Goal: Find specific page/section: Find specific page/section

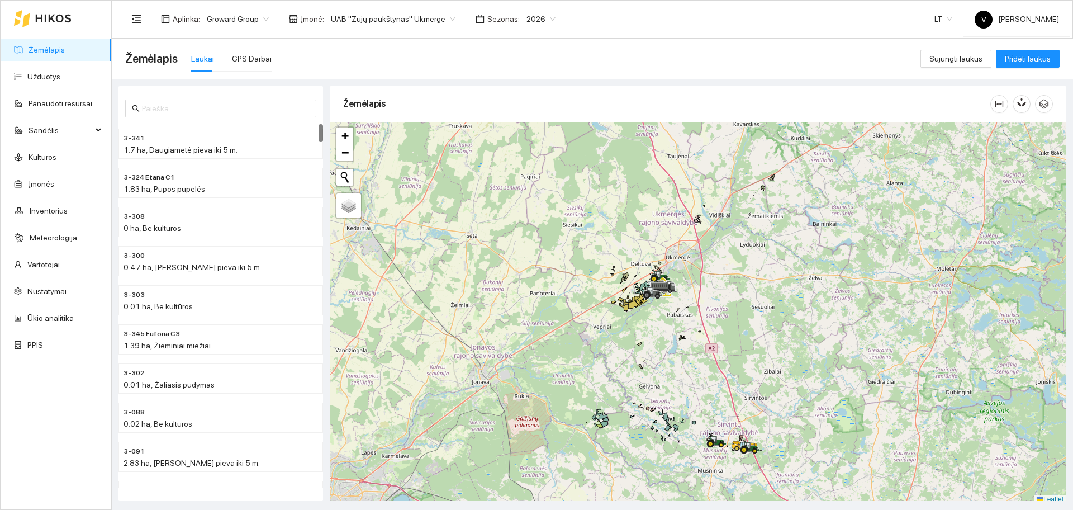
scroll to position [3, 0]
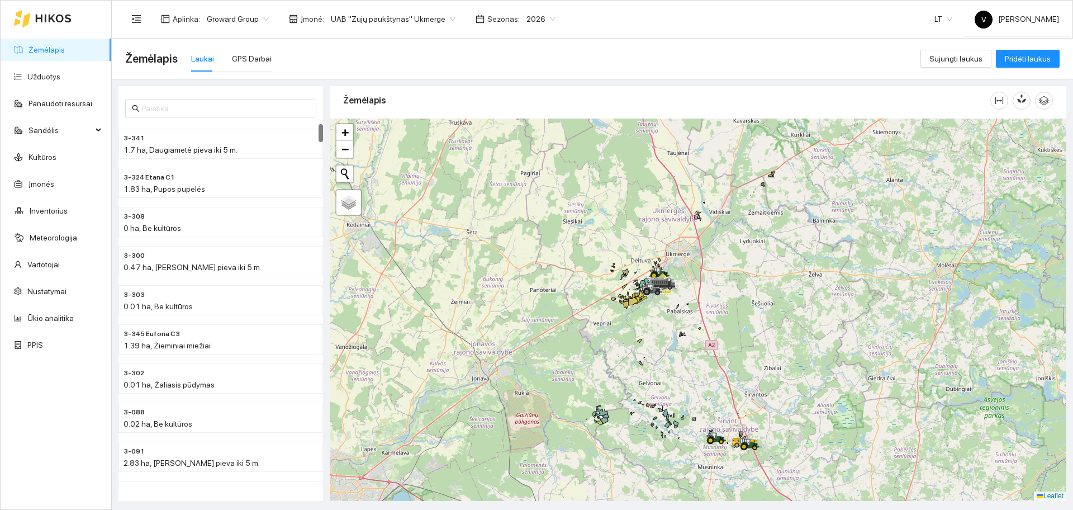
drag, startPoint x: 769, startPoint y: 360, endPoint x: 711, endPoint y: 373, distance: 59.6
click at [714, 373] on div at bounding box center [698, 309] width 736 height 382
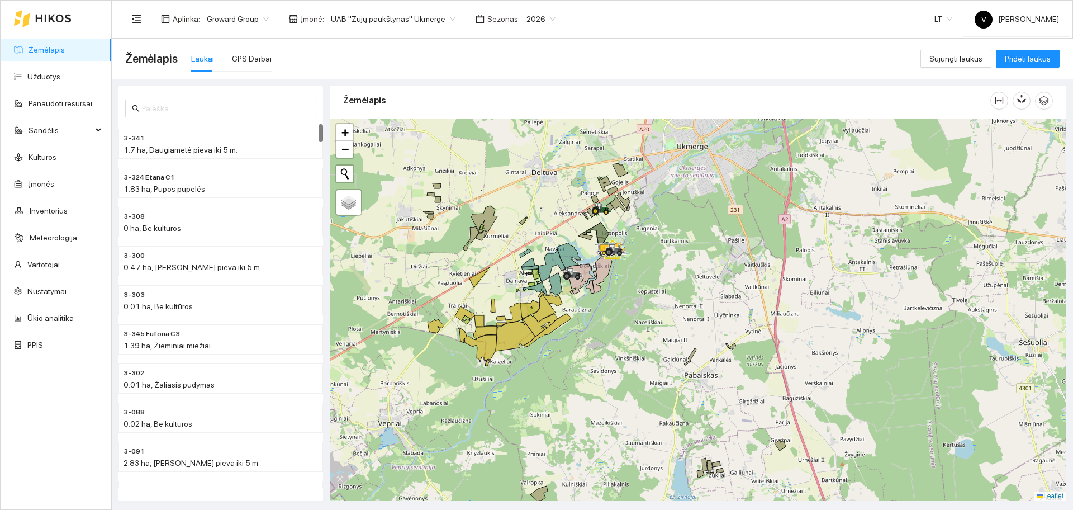
drag, startPoint x: 588, startPoint y: 255, endPoint x: 611, endPoint y: 316, distance: 65.1
click at [611, 292] on icon at bounding box center [602, 273] width 20 height 37
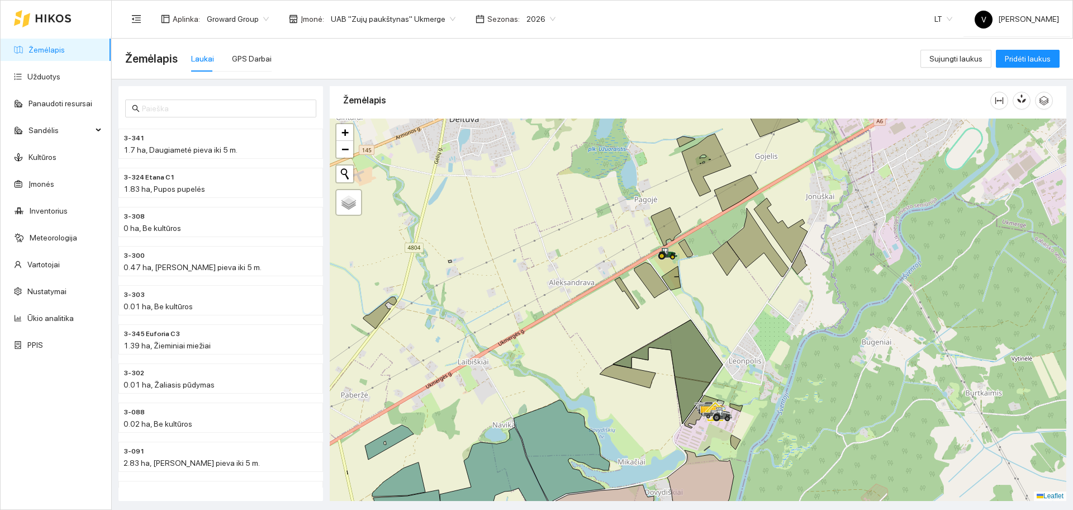
drag, startPoint x: 753, startPoint y: 366, endPoint x: 737, endPoint y: 328, distance: 40.6
click at [738, 328] on div at bounding box center [698, 309] width 736 height 382
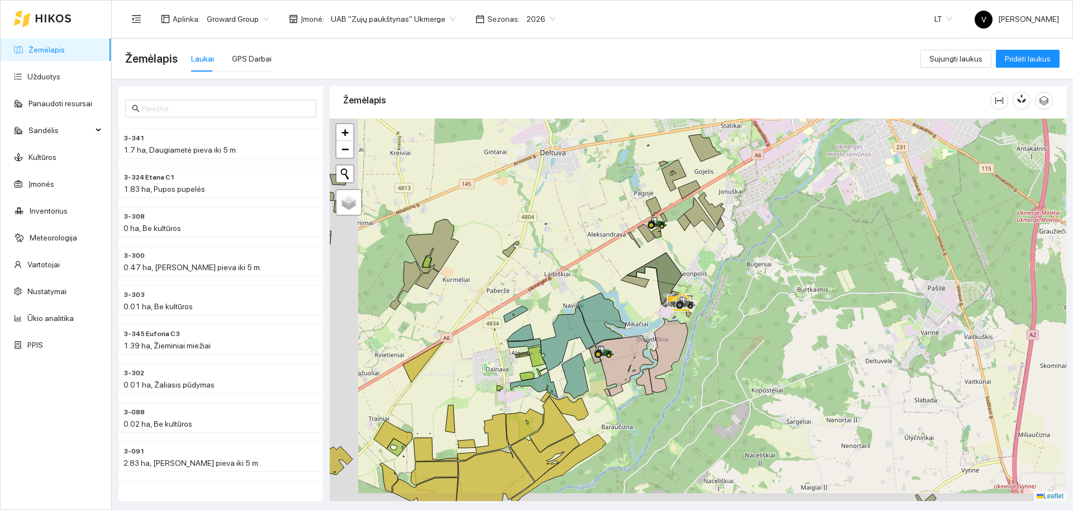
drag, startPoint x: 524, startPoint y: 312, endPoint x: 797, endPoint y: 288, distance: 274.2
click at [797, 288] on div at bounding box center [698, 309] width 736 height 382
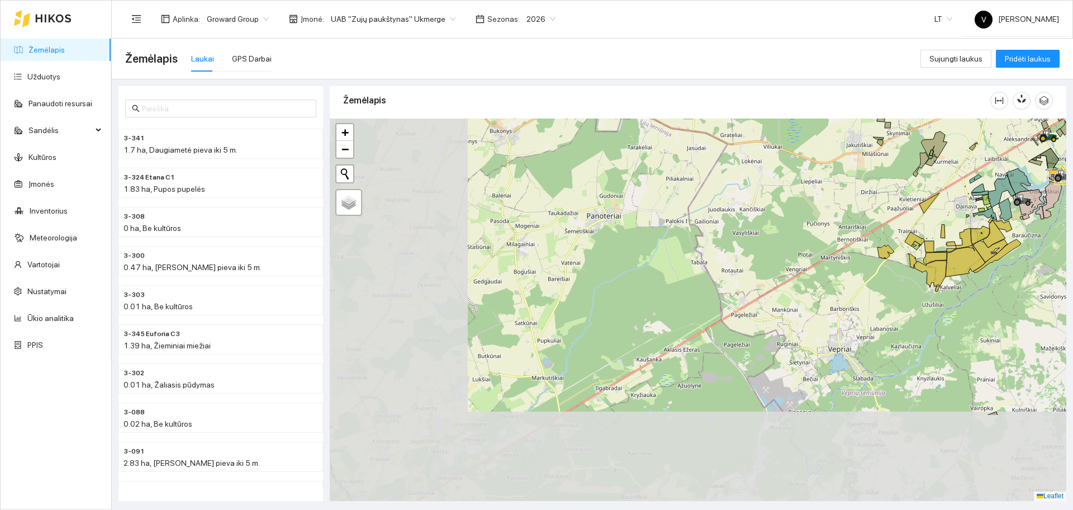
drag, startPoint x: 661, startPoint y: 354, endPoint x: 899, endPoint y: 236, distance: 265.6
click at [899, 236] on div at bounding box center [698, 309] width 736 height 382
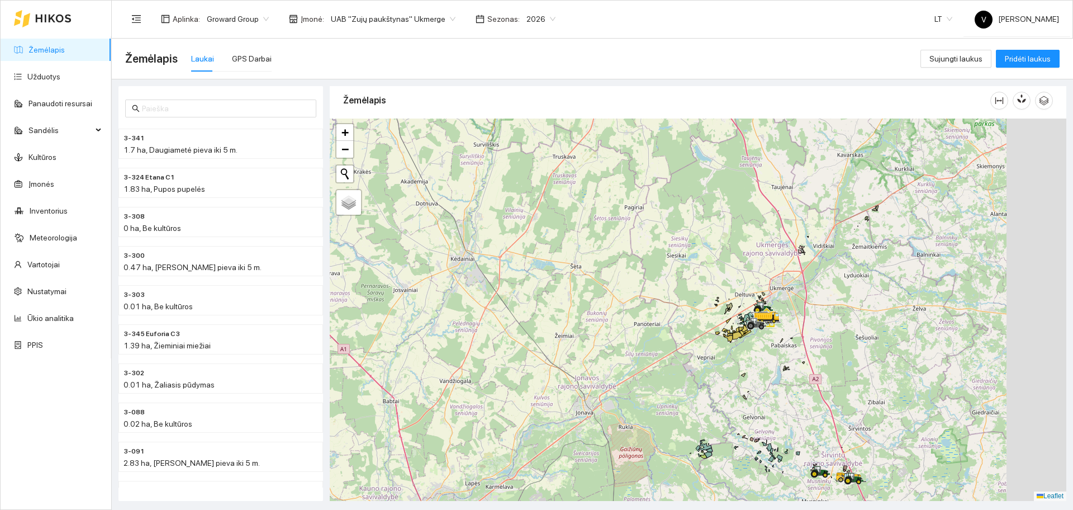
drag, startPoint x: 778, startPoint y: 326, endPoint x: 735, endPoint y: 300, distance: 50.1
click at [774, 330] on div at bounding box center [698, 309] width 736 height 382
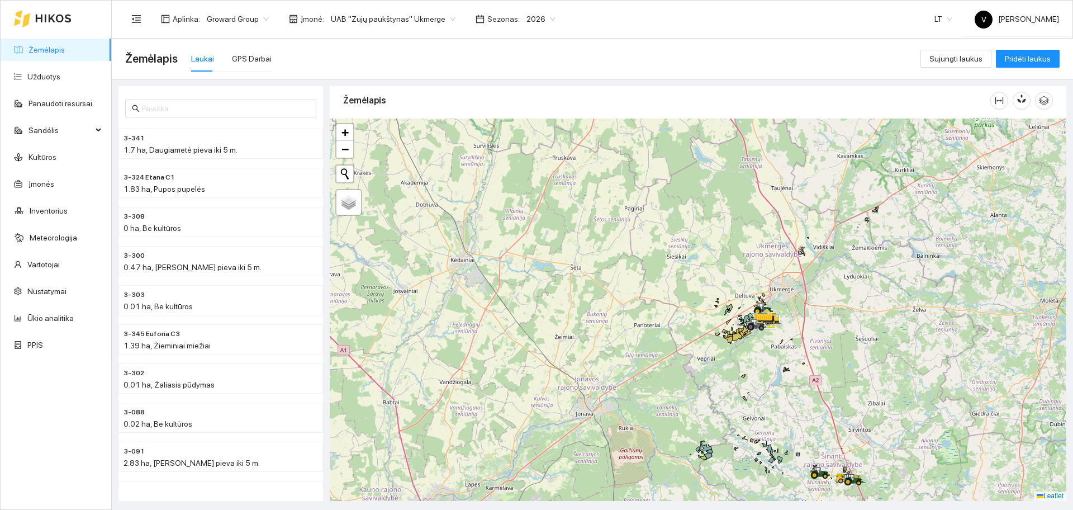
click at [358, 18] on span "UAB "Zujų paukštynas" Ukmerge" at bounding box center [393, 19] width 125 height 17
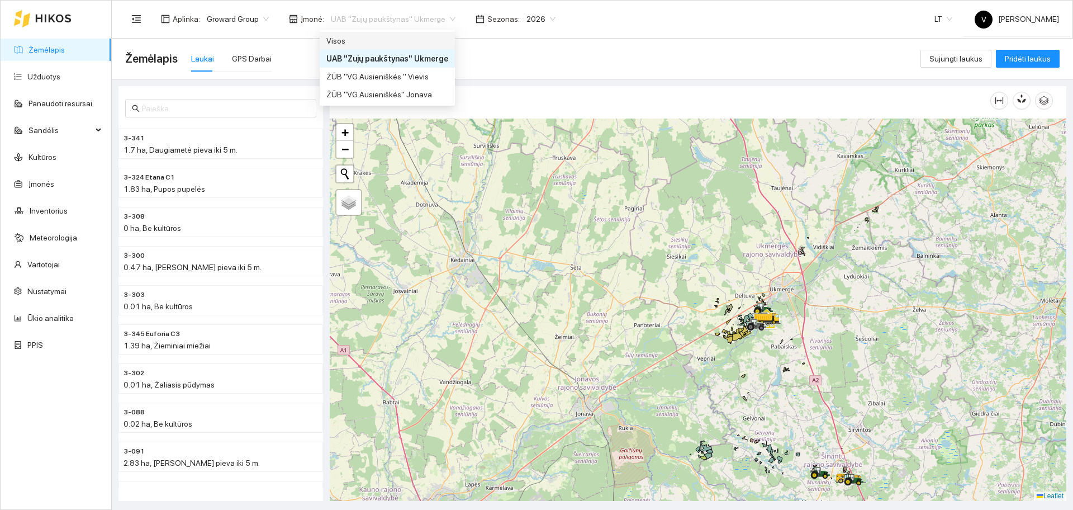
click at [349, 41] on div "Visos" at bounding box center [387, 41] width 122 height 12
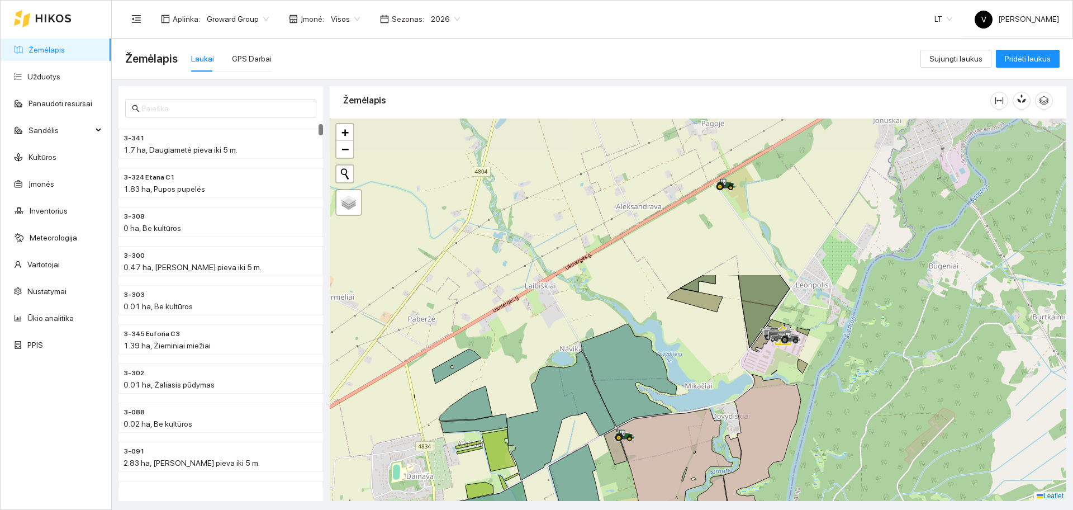
drag, startPoint x: 782, startPoint y: 255, endPoint x: 732, endPoint y: 432, distance: 184.1
click at [732, 432] on div at bounding box center [698, 309] width 736 height 382
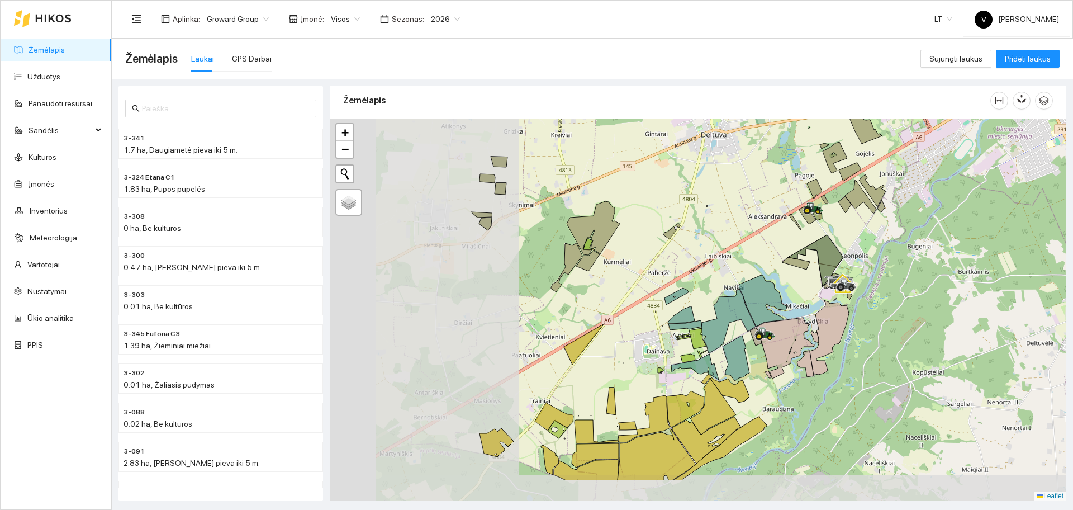
drag, startPoint x: 507, startPoint y: 359, endPoint x: 715, endPoint y: 297, distance: 217.0
click at [715, 297] on div at bounding box center [698, 309] width 736 height 382
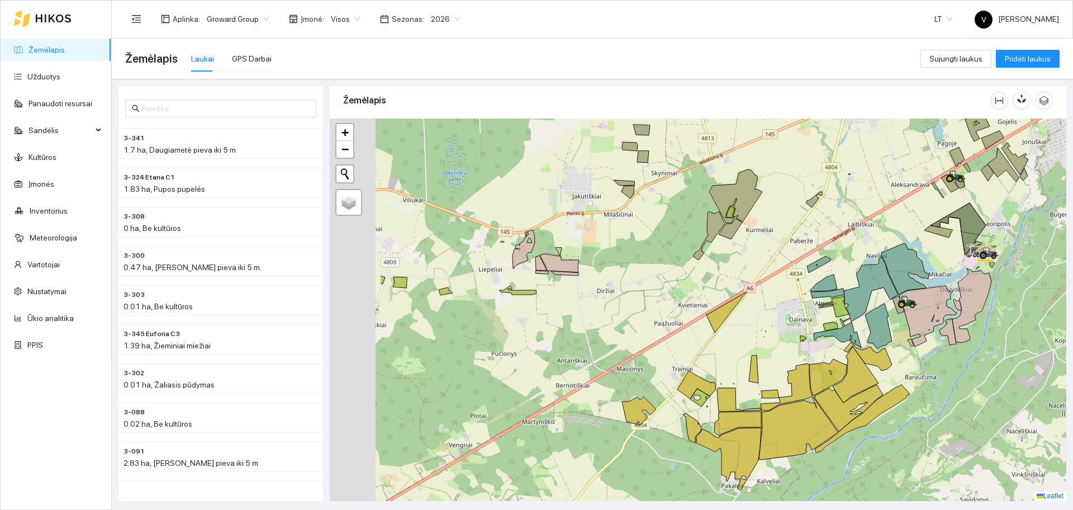
drag, startPoint x: 715, startPoint y: 292, endPoint x: 828, endPoint y: 234, distance: 127.2
click at [817, 241] on div at bounding box center [698, 309] width 736 height 382
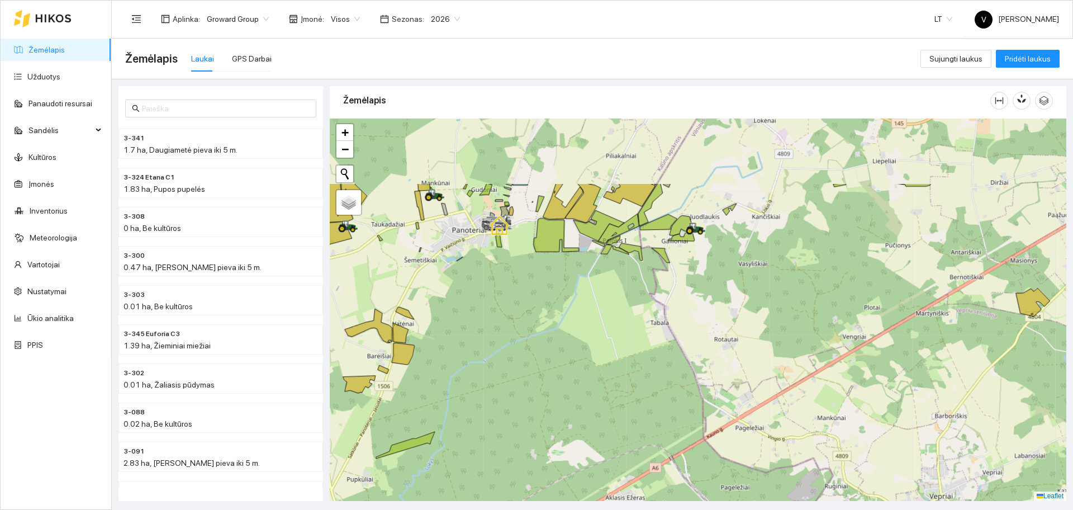
drag, startPoint x: 688, startPoint y: 292, endPoint x: 661, endPoint y: 391, distance: 102.3
click at [661, 391] on div at bounding box center [698, 309] width 736 height 382
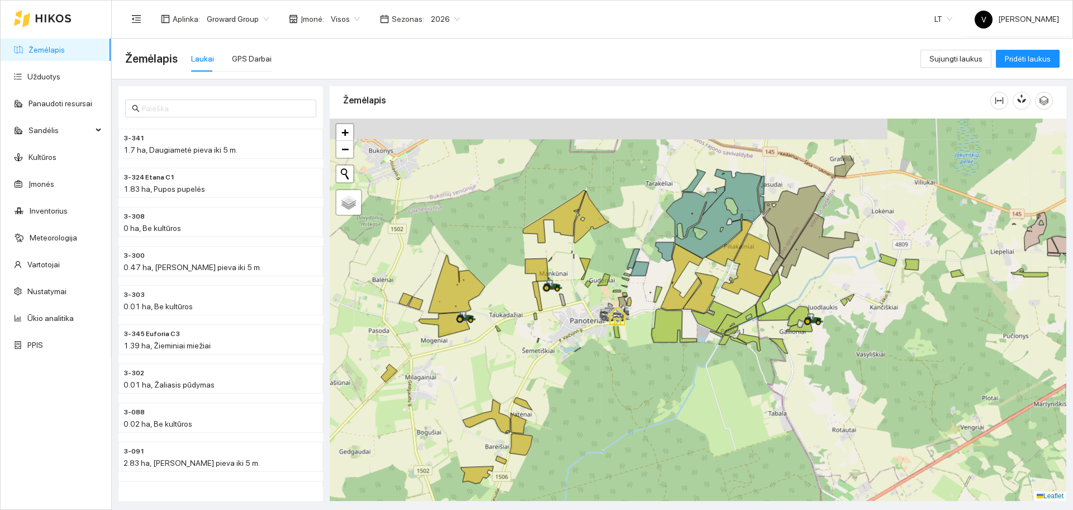
drag, startPoint x: 566, startPoint y: 237, endPoint x: 627, endPoint y: 306, distance: 91.8
click at [689, 313] on div at bounding box center [698, 309] width 736 height 382
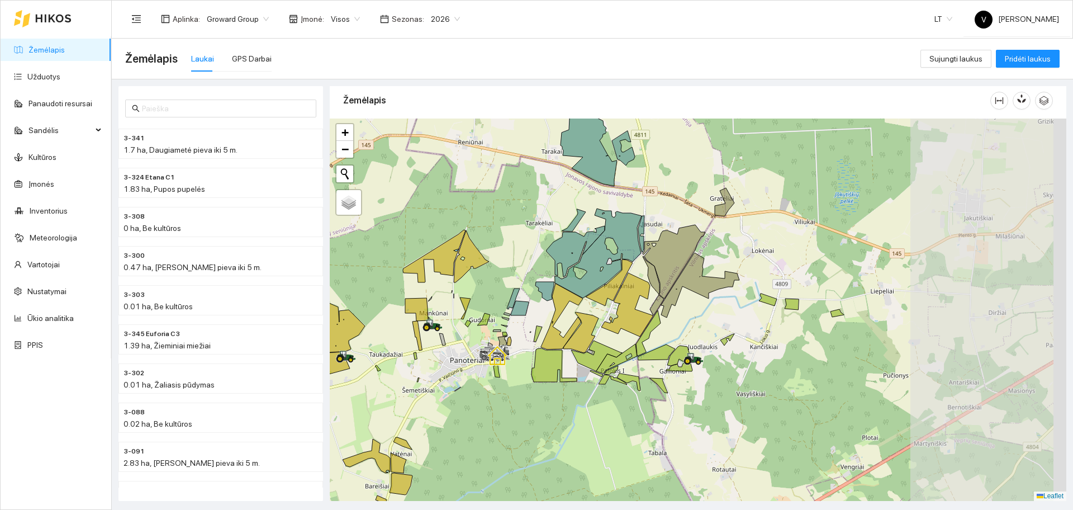
drag, startPoint x: 983, startPoint y: 361, endPoint x: 663, endPoint y: 366, distance: 320.7
click at [683, 366] on div at bounding box center [693, 358] width 20 height 17
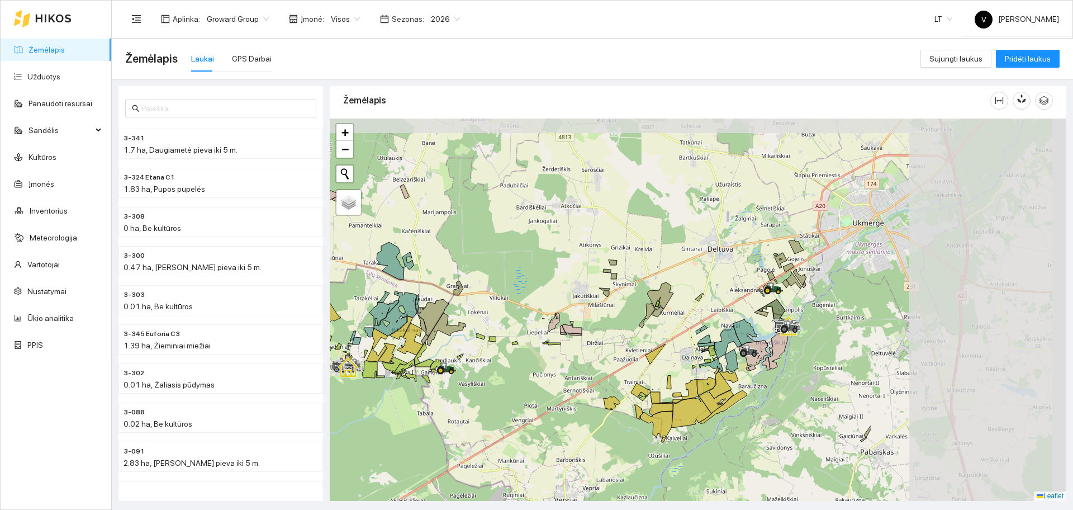
drag, startPoint x: 906, startPoint y: 366, endPoint x: 648, endPoint y: 393, distance: 258.9
click at [648, 393] on div at bounding box center [698, 309] width 736 height 382
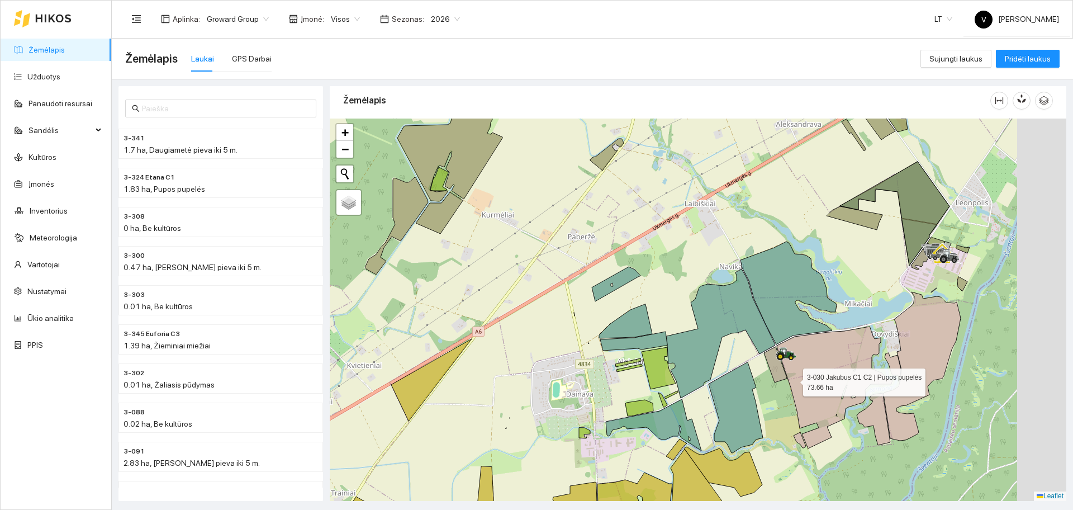
drag, startPoint x: 818, startPoint y: 378, endPoint x: 664, endPoint y: 398, distance: 154.9
click at [777, 399] on icon at bounding box center [835, 387] width 116 height 122
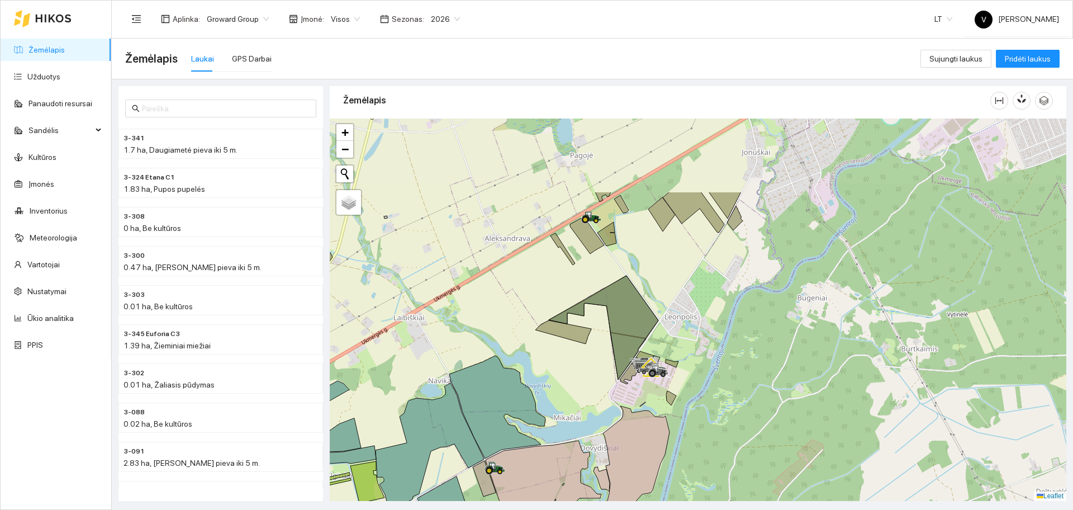
drag, startPoint x: 789, startPoint y: 349, endPoint x: 675, endPoint y: 449, distance: 151.3
click at [675, 449] on div at bounding box center [698, 309] width 736 height 382
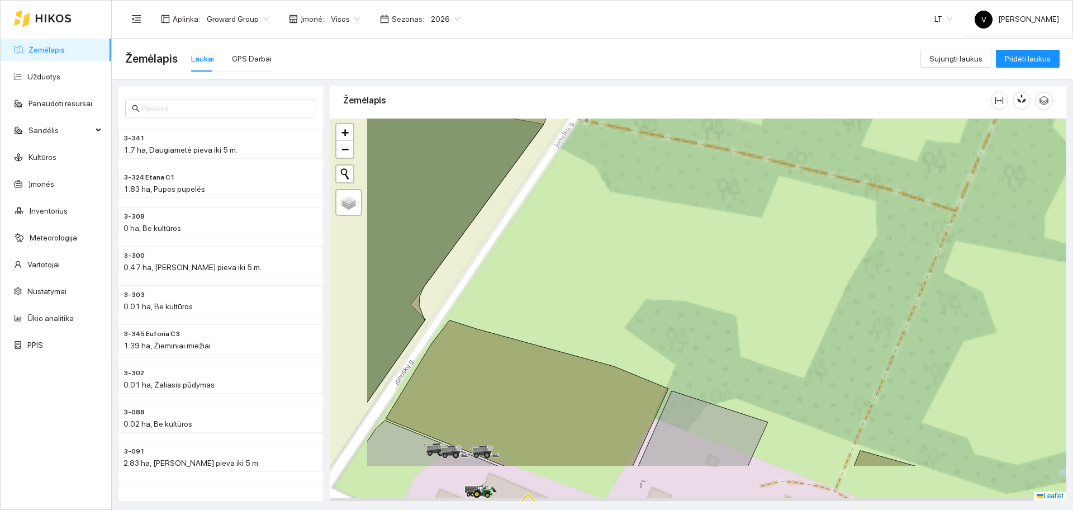
drag, startPoint x: 635, startPoint y: 407, endPoint x: 853, endPoint y: 239, distance: 274.8
click at [851, 246] on div at bounding box center [698, 309] width 736 height 382
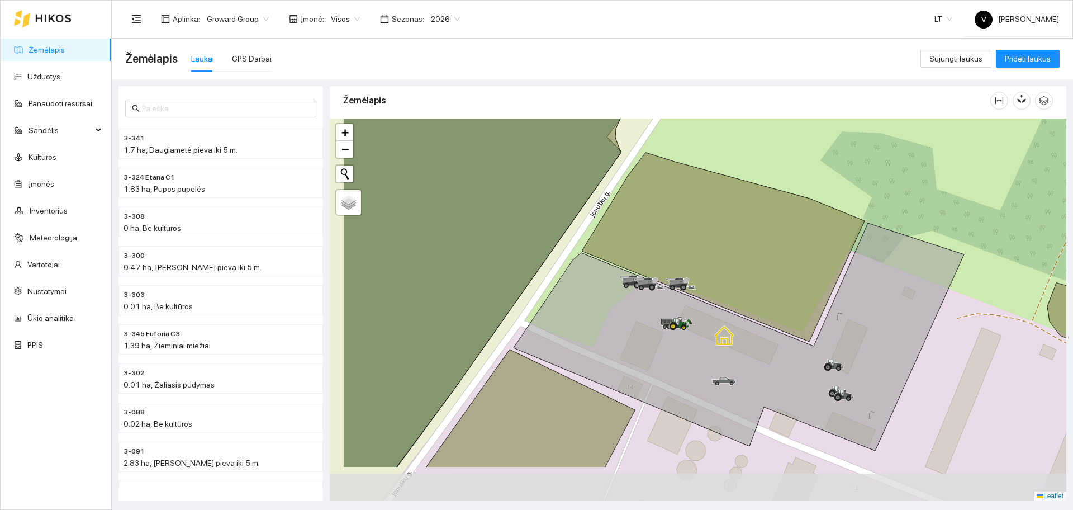
drag, startPoint x: 746, startPoint y: 371, endPoint x: 854, endPoint y: 290, distance: 135.3
click at [854, 290] on div at bounding box center [698, 309] width 736 height 382
